Goal: Find specific page/section: Find specific page/section

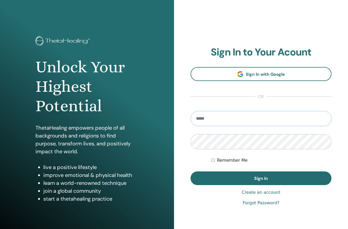
type input "**********"
click at [261, 178] on button "Sign In" at bounding box center [260, 178] width 141 height 14
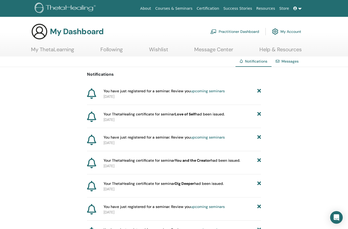
click at [296, 9] on icon at bounding box center [295, 9] width 4 height 4
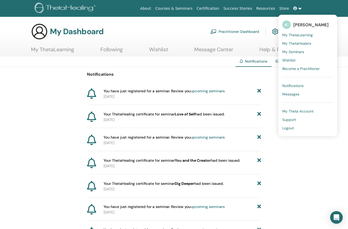
click at [205, 9] on link "Certification" at bounding box center [207, 9] width 27 height 10
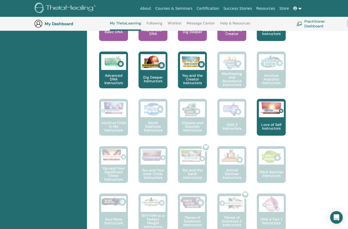
scroll to position [262, 0]
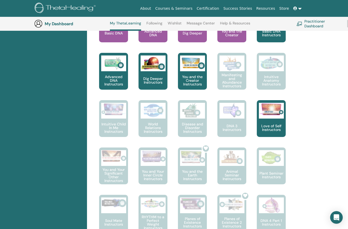
click at [315, 22] on link "Practitioner Dashboard" at bounding box center [318, 24] width 44 height 12
